Goal: Navigation & Orientation: Find specific page/section

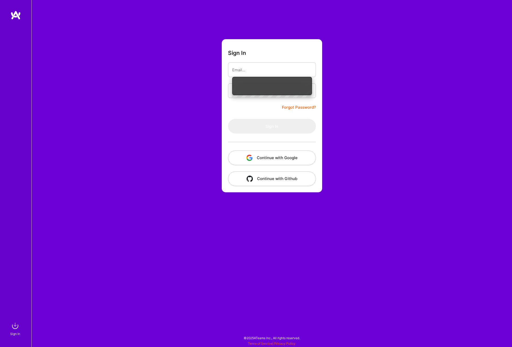
click at [0, 345] on nordpass-portal at bounding box center [0, 345] width 0 height 0
type input "[EMAIL_ADDRESS][DOMAIN_NAME]"
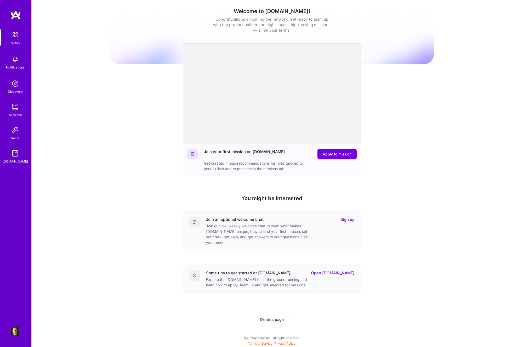
click at [17, 20] on div "Setup Notifications Discovery Missions Invite [DOMAIN_NAME]" at bounding box center [15, 164] width 31 height 309
click at [17, 18] on img at bounding box center [15, 14] width 10 height 9
